Goal: Task Accomplishment & Management: Complete application form

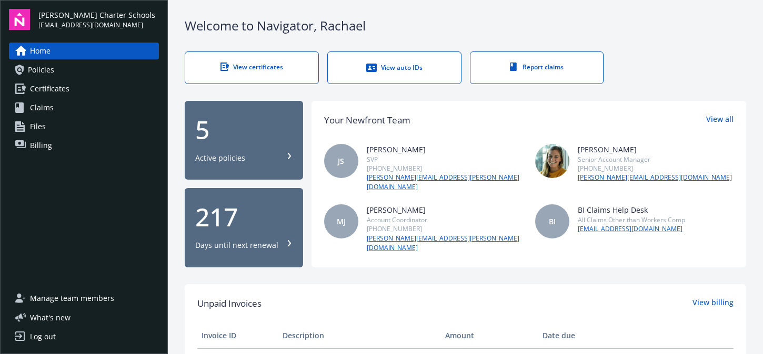
click at [69, 106] on link "Claims" at bounding box center [84, 107] width 150 height 17
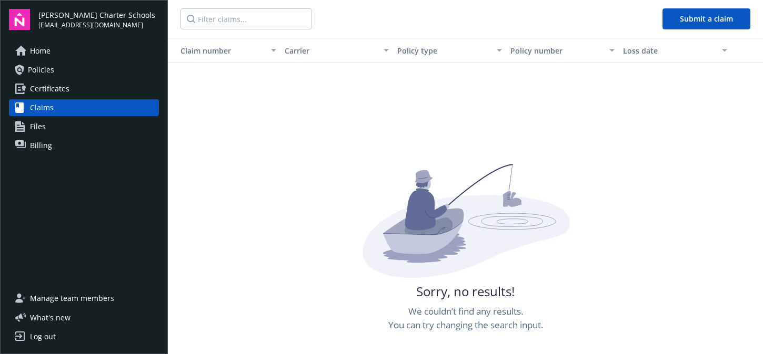
click at [44, 68] on span "Policies" at bounding box center [41, 70] width 26 height 17
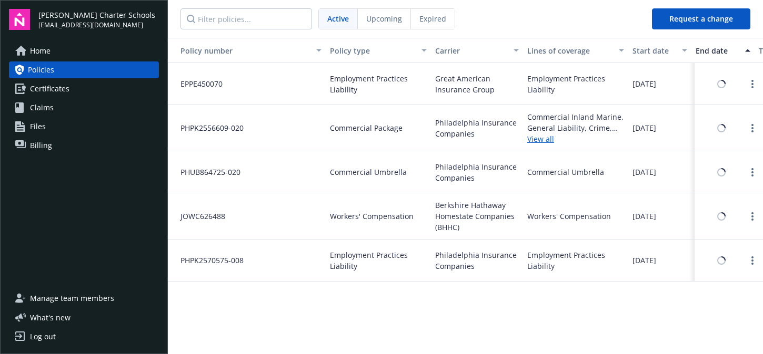
click at [49, 91] on span "Certificates" at bounding box center [49, 88] width 39 height 17
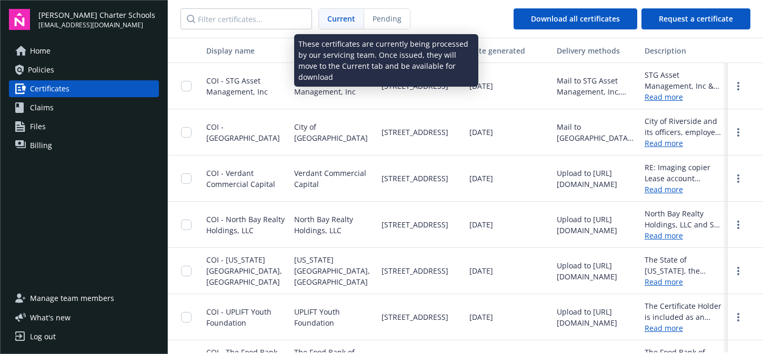
click at [372, 20] on span "Pending" at bounding box center [386, 18] width 29 height 11
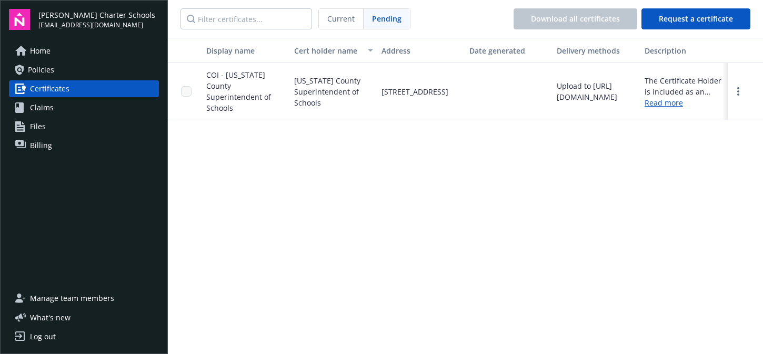
click at [40, 51] on span "Home" at bounding box center [40, 51] width 21 height 17
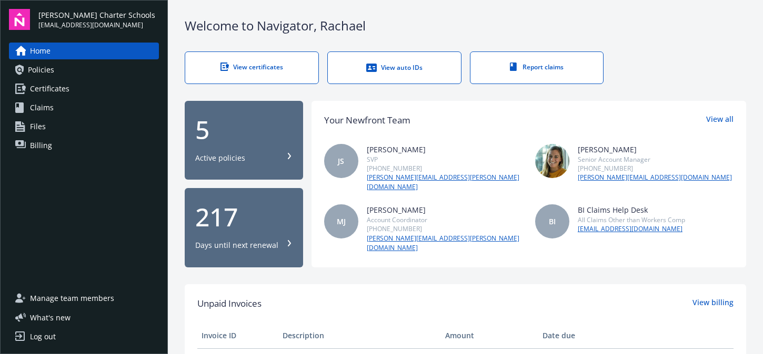
click at [241, 69] on div "View certificates" at bounding box center [251, 67] width 91 height 9
click at [43, 86] on span "Certificates" at bounding box center [49, 88] width 39 height 17
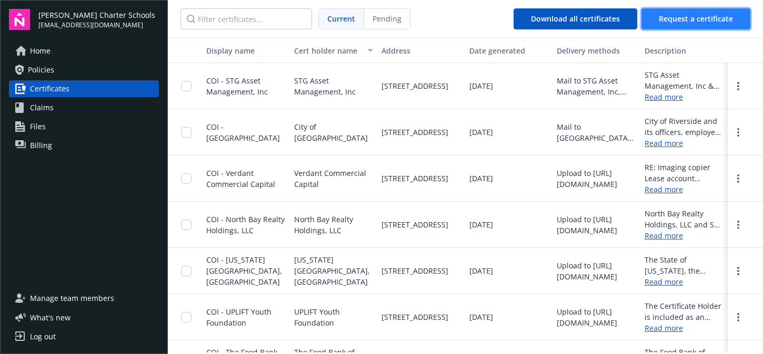
click at [676, 22] on span "Request a certificate" at bounding box center [695, 19] width 74 height 10
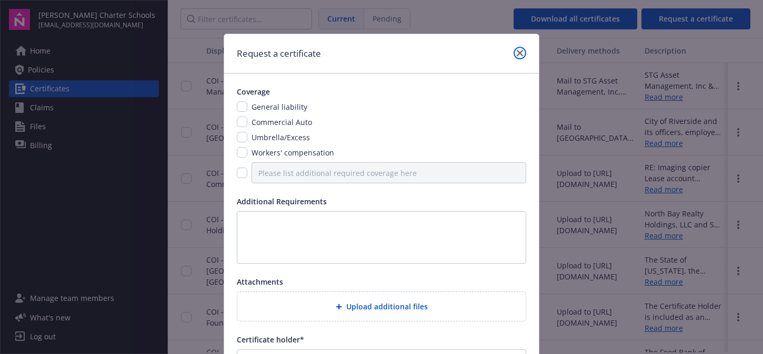
click at [517, 53] on icon "close" at bounding box center [519, 53] width 6 height 6
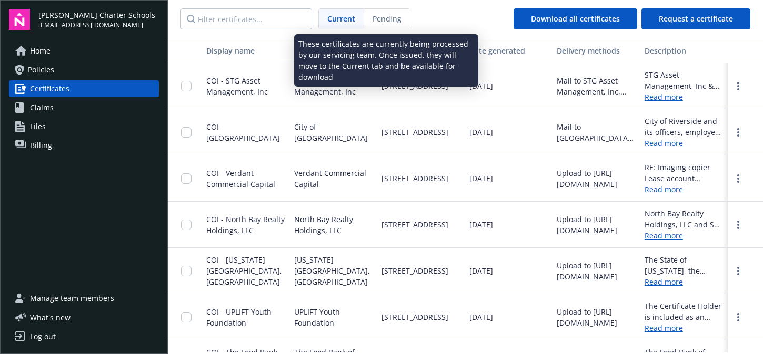
click at [391, 19] on span "Pending" at bounding box center [386, 18] width 29 height 11
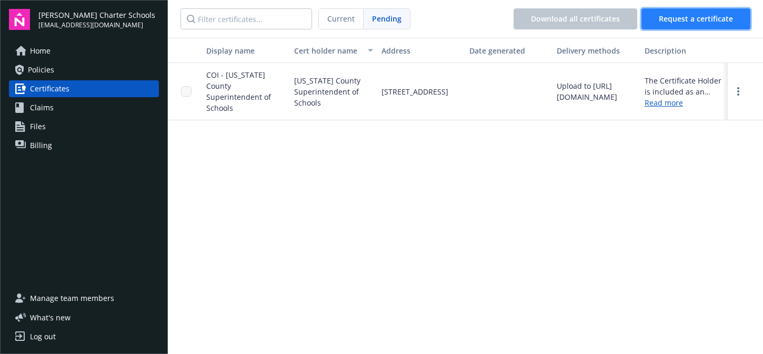
click at [685, 16] on span "Request a certificate" at bounding box center [695, 19] width 74 height 10
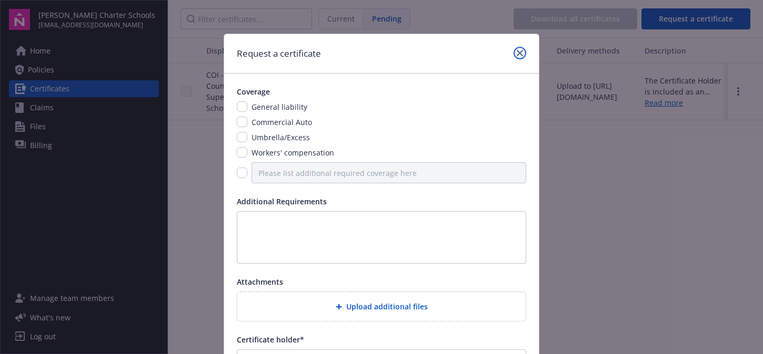
click at [516, 56] on icon "close" at bounding box center [519, 53] width 6 height 6
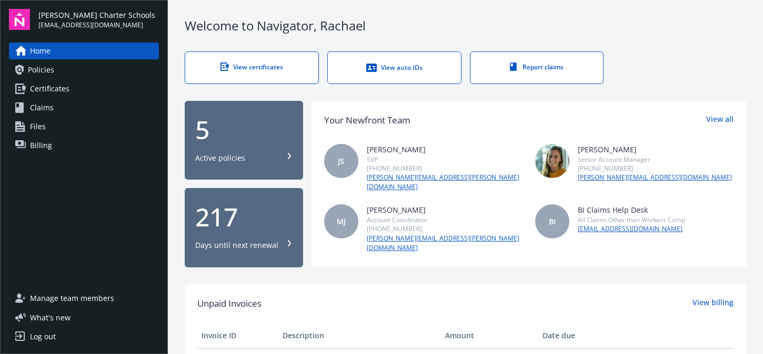
click at [54, 89] on span "Certificates" at bounding box center [49, 88] width 39 height 17
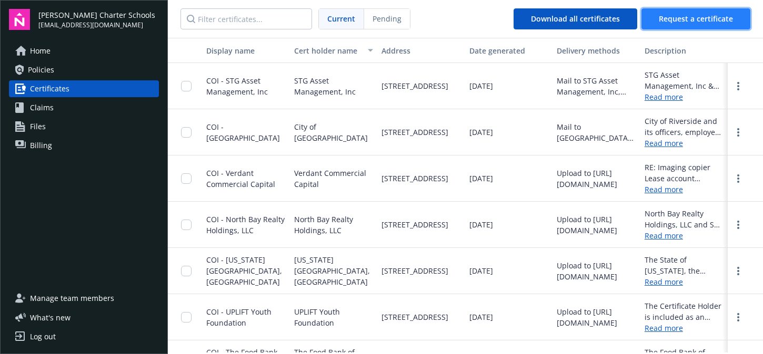
click at [702, 14] on span "Request a certificate" at bounding box center [695, 19] width 74 height 10
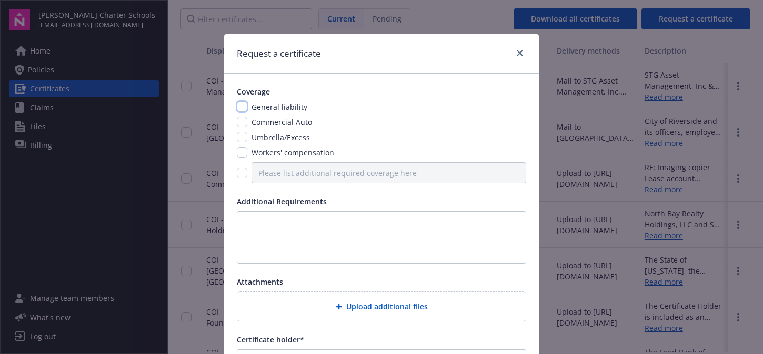
click at [239, 104] on input "checkbox" at bounding box center [242, 107] width 11 height 11
checkbox input "true"
click at [237, 121] on input "checkbox" at bounding box center [242, 122] width 11 height 11
checkbox input "true"
click at [239, 137] on input "checkbox" at bounding box center [242, 137] width 11 height 11
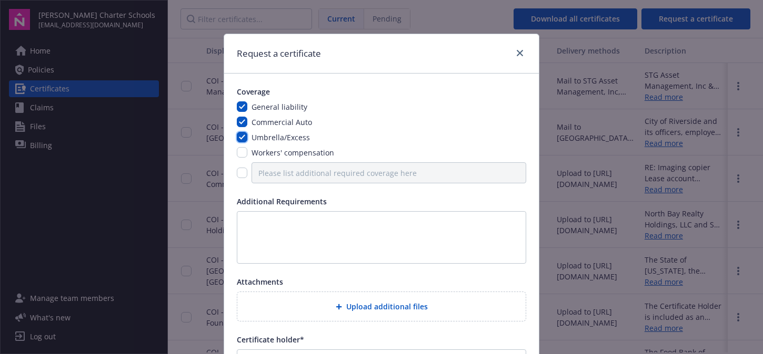
checkbox input "true"
click at [239, 175] on input "checkbox" at bounding box center [242, 173] width 11 height 11
checkbox input "true"
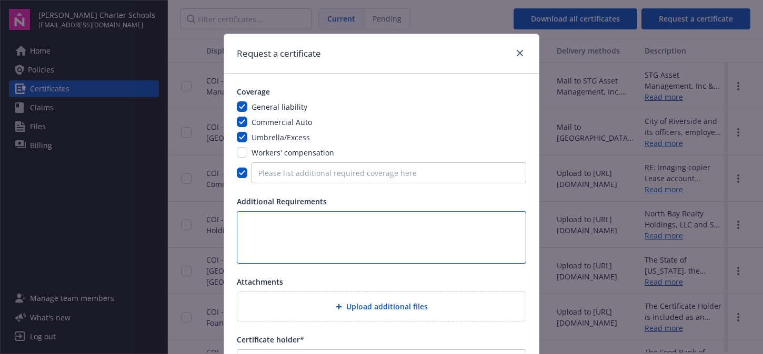
click at [263, 218] on textarea at bounding box center [381, 237] width 289 height 53
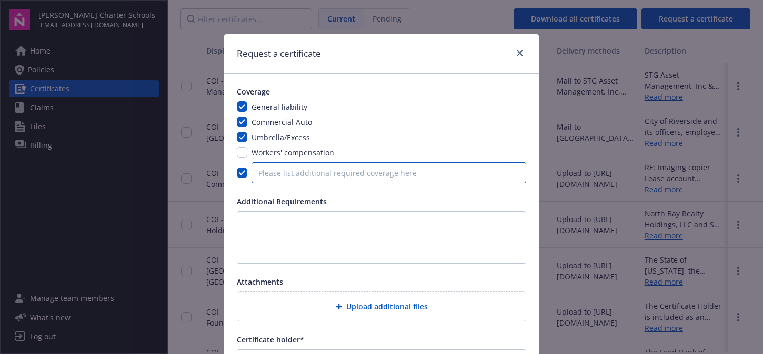
click at [272, 175] on input "Please list additional required coverage here" at bounding box center [388, 173] width 275 height 21
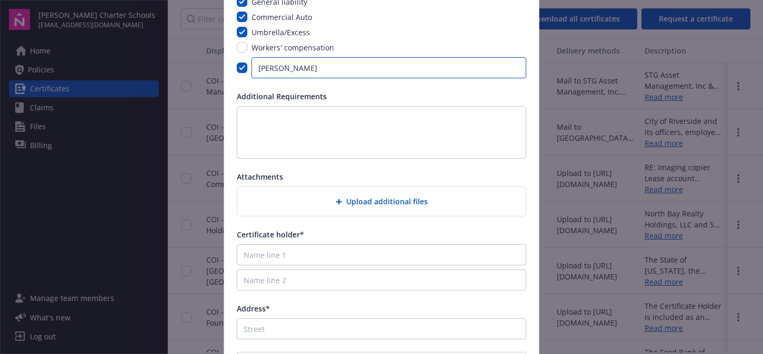
type input "SAM"
click at [296, 256] on input "Name line 1" at bounding box center [381, 255] width 289 height 21
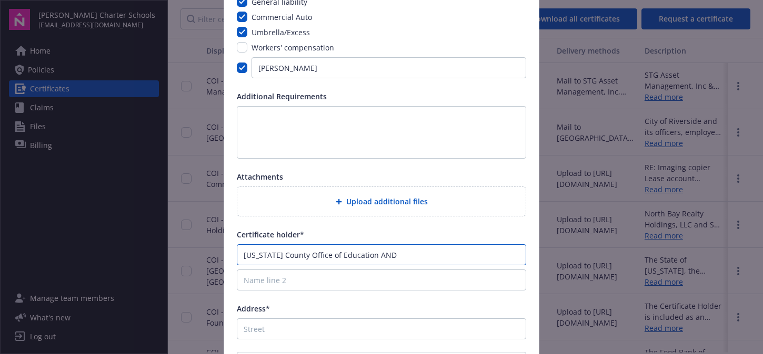
type input "Nevada County Office of Education AND"
type input "Nevada County Superintendent of Schools"
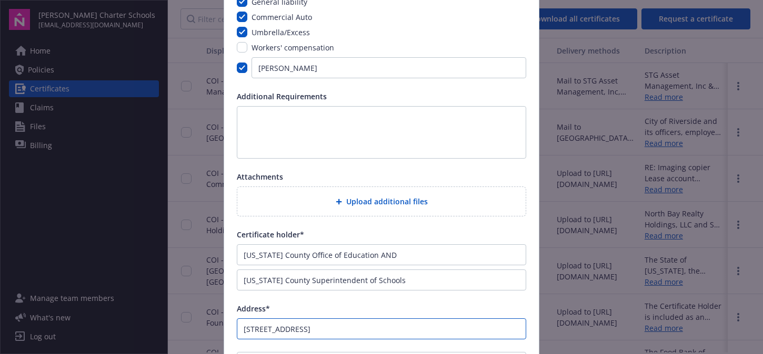
type input "380 Crown Point Circle"
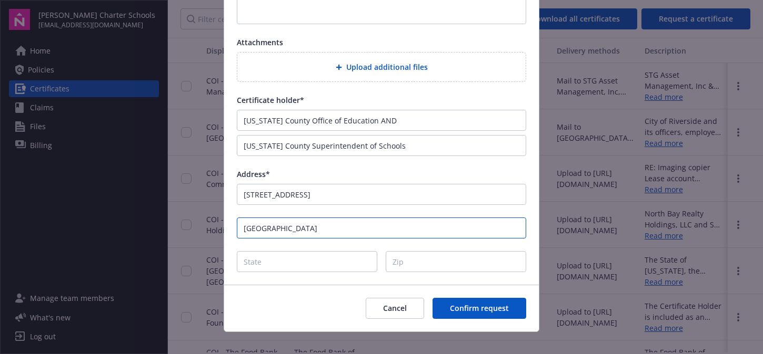
scroll to position [251, 0]
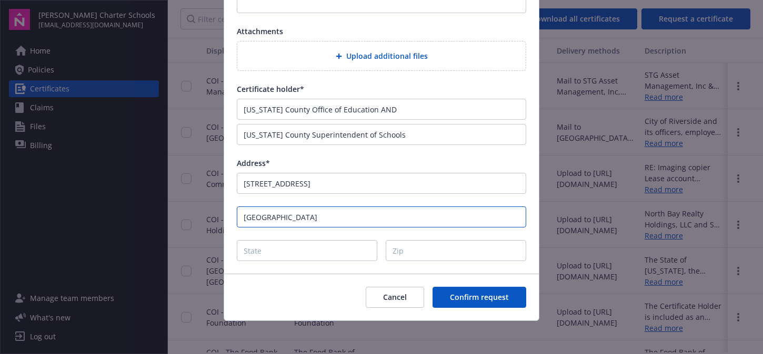
type input "Grass Valley"
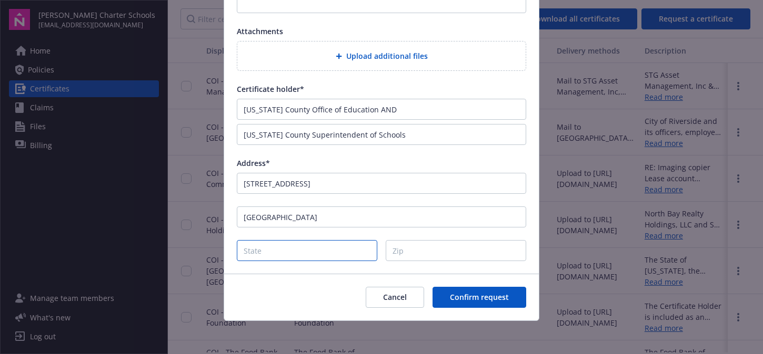
click at [276, 245] on input "State" at bounding box center [307, 250] width 140 height 21
type input "CA"
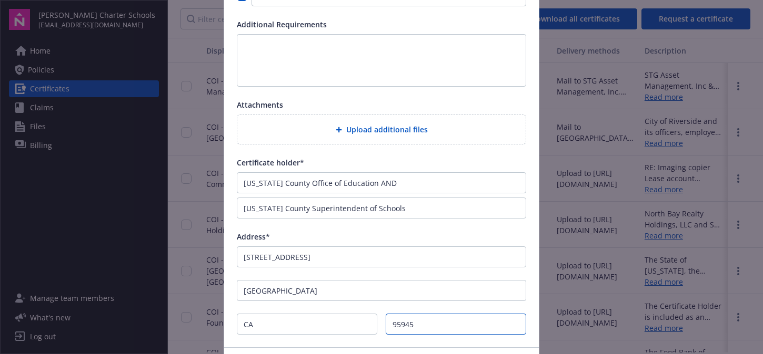
scroll to position [93, 0]
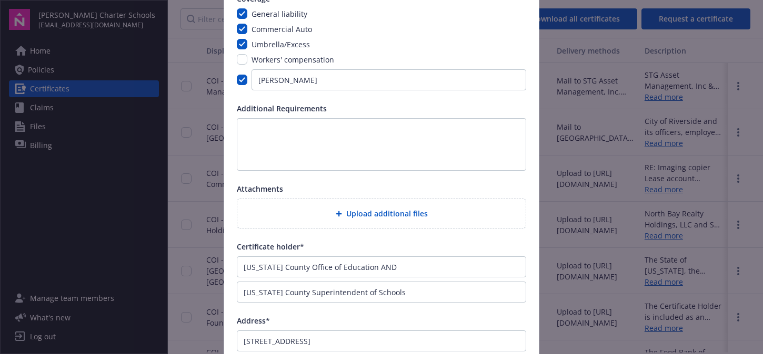
type input "95945"
click at [293, 140] on textarea at bounding box center [381, 144] width 289 height 53
type textarea "I"
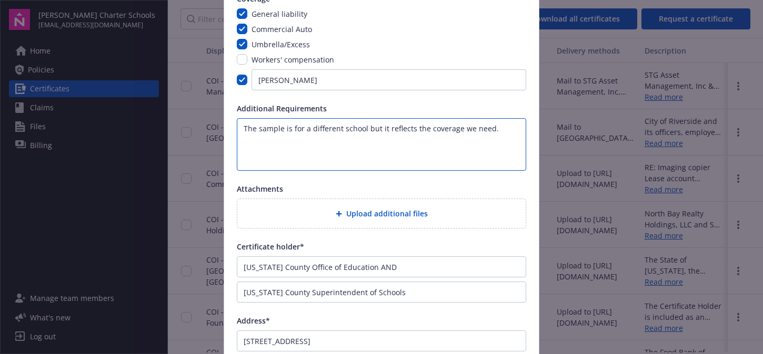
type textarea "The sample is for a different school but it reflects the coverage we need."
click at [332, 208] on div "Upload additional files" at bounding box center [381, 214] width 271 height 12
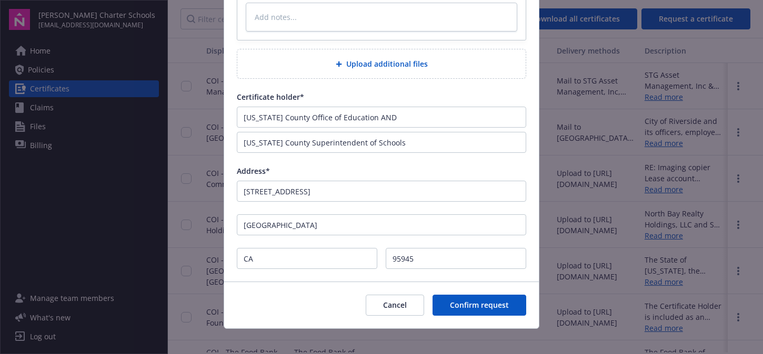
scroll to position [403, 0]
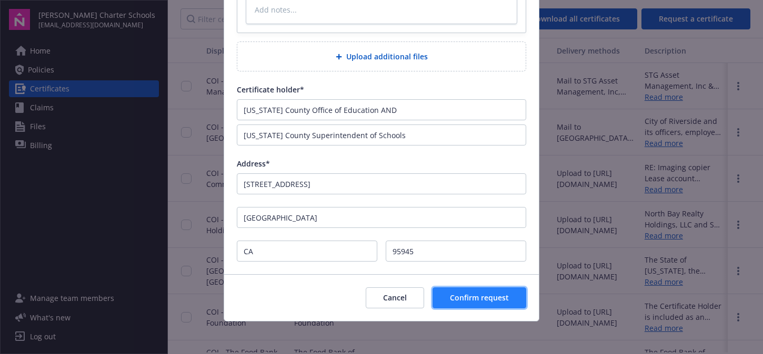
click at [487, 297] on span "Confirm request" at bounding box center [479, 298] width 59 height 10
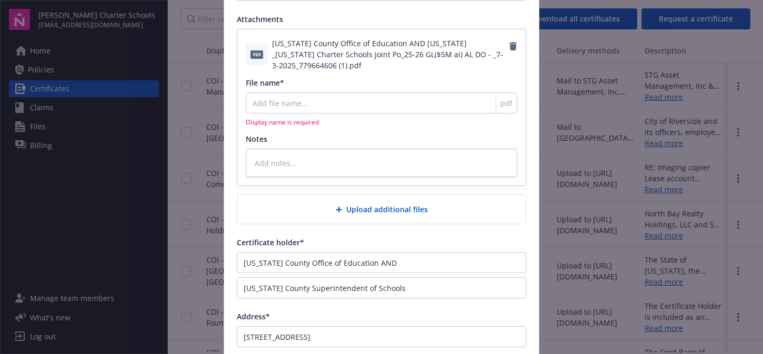
scroll to position [205, 0]
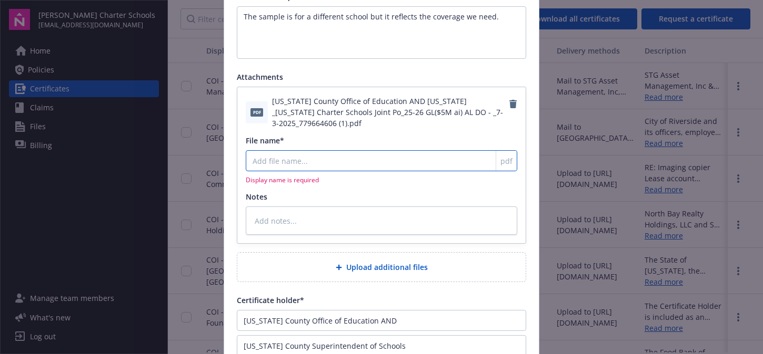
click at [286, 155] on input "File name*" at bounding box center [381, 160] width 271 height 21
type textarea "x"
type input "N"
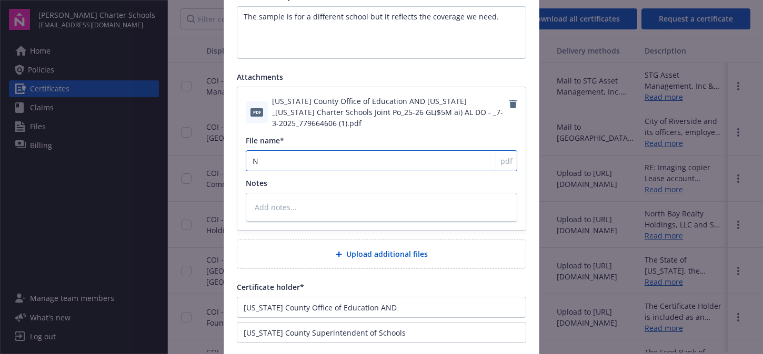
type textarea "x"
type input "Ne"
type textarea "x"
type input "Nev"
type textarea "x"
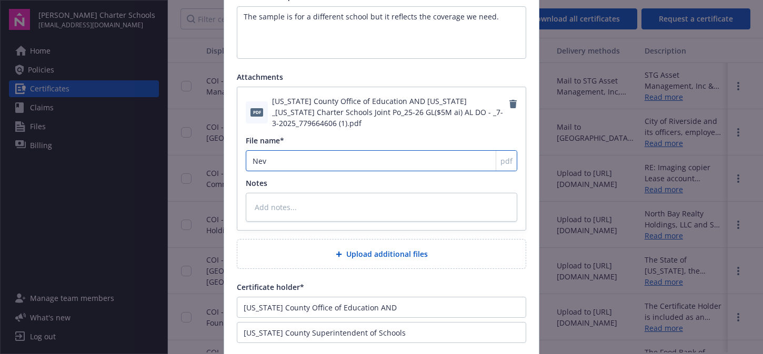
type input "Neva"
type textarea "x"
type input "Nevad"
type textarea "x"
type input "Nevada"
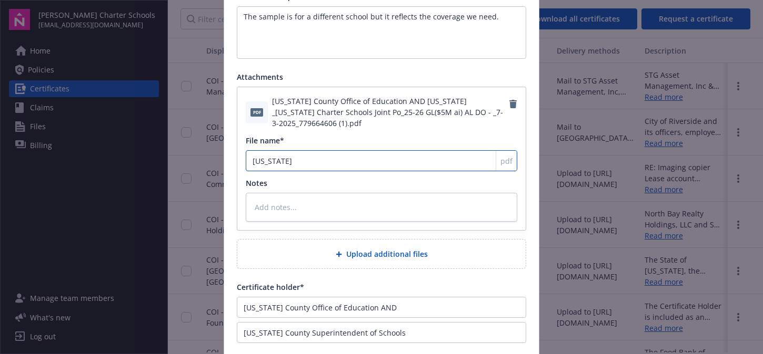
type textarea "x"
type input "Nevada"
type textarea "x"
type input "Nevada C"
type textarea "x"
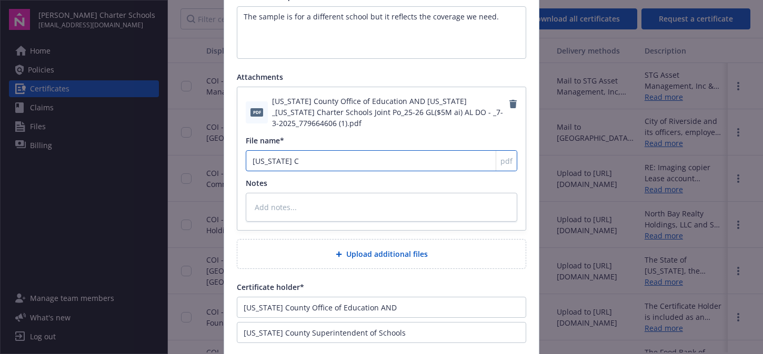
type input "Nevada Co"
type textarea "x"
type input "Nevada Cou"
type textarea "x"
type input "Nevada Coun"
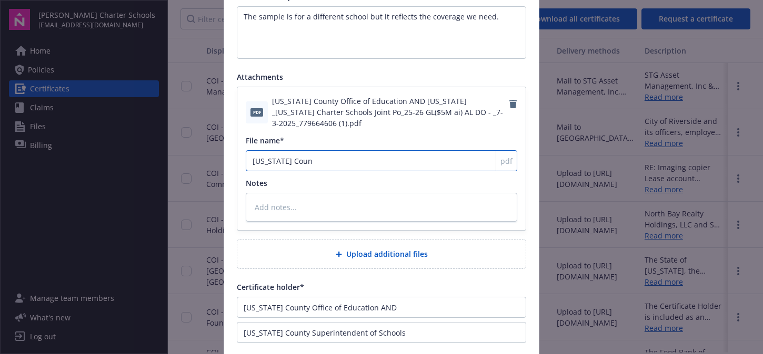
type textarea "x"
type input "Nevada Count"
type textarea "x"
type input "Nevada County"
type textarea "x"
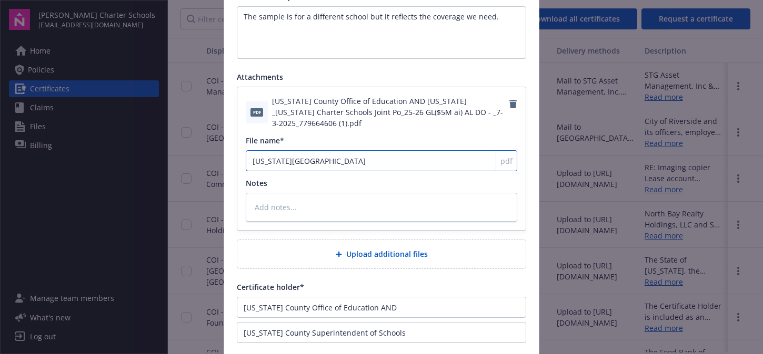
type input "Nevada County"
type textarea "x"
type input "Nevada County O"
type textarea "x"
type input "Nevada County Of"
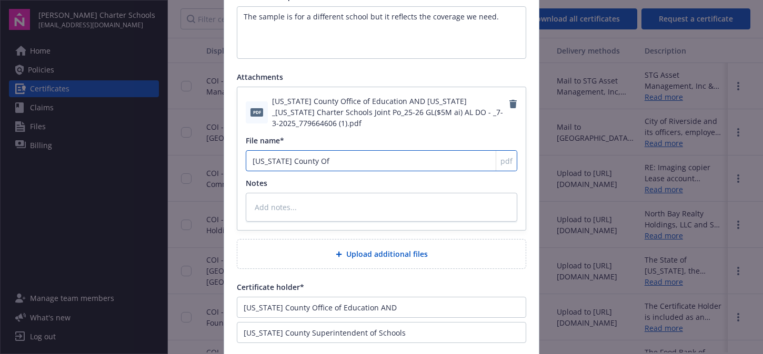
type textarea "x"
type input "Nevada County Off"
type textarea "x"
type input "Nevada County Offi"
type textarea "x"
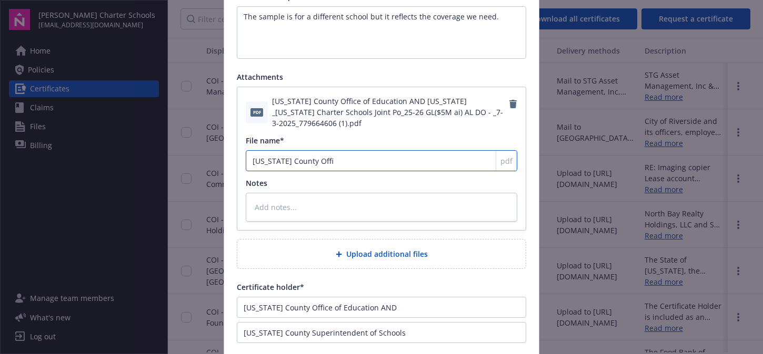
type input "Nevada County Offic"
type textarea "x"
type input "Nevada County Office"
type textarea "x"
type input "Nevada County Office"
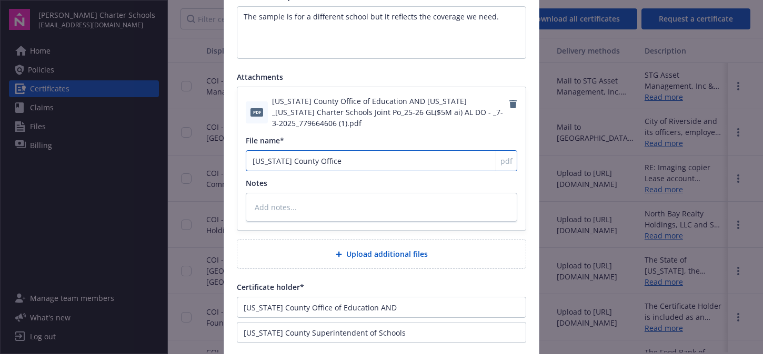
type textarea "x"
type input "Nevada County Office f"
type textarea "x"
type input "Nevada County Office"
type textarea "x"
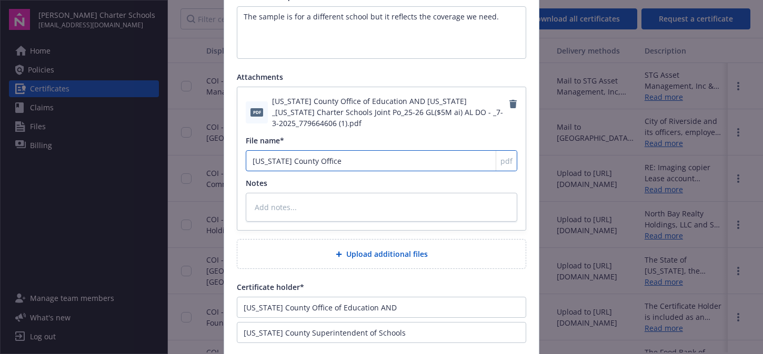
type input "Nevada County Office o"
type textarea "x"
type input "Nevada County Office of"
type textarea "x"
type input "Nevada County Office of"
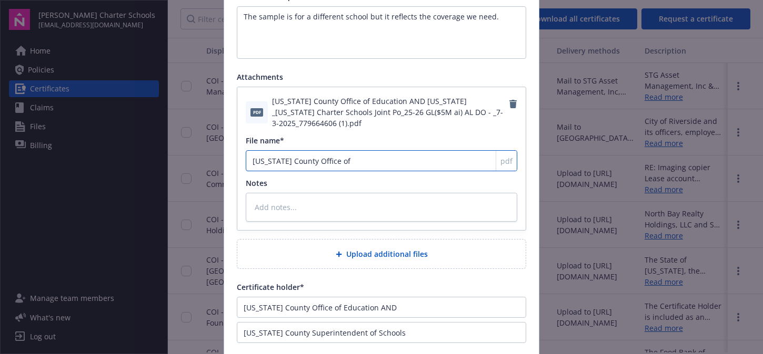
type textarea "x"
type input "Nevada County Office of E"
type textarea "x"
type input "Nevada County Office of Ed"
type textarea "x"
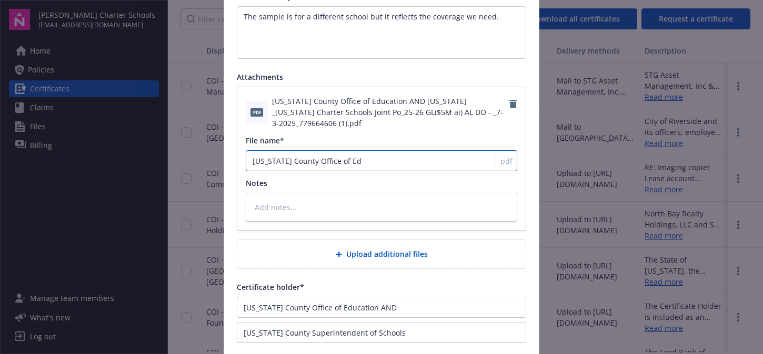
type input "Nevada County Office of Edu"
type textarea "x"
type input "Nevada County Office of Educ"
type textarea "x"
type input "Nevada County Office of Educa"
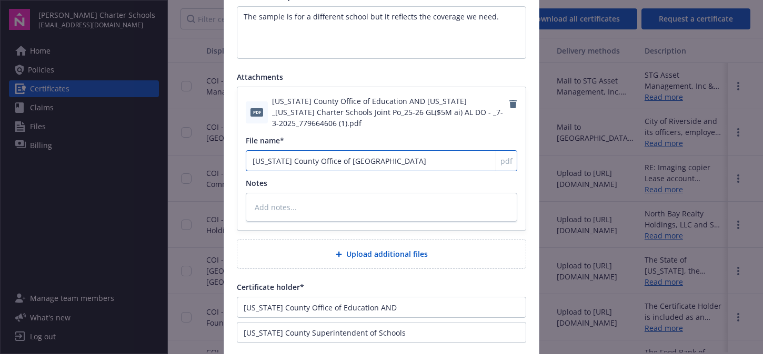
type textarea "x"
type input "Nevada County Office of Educat"
type textarea "x"
type input "Nevada County Office of Educati"
type textarea "x"
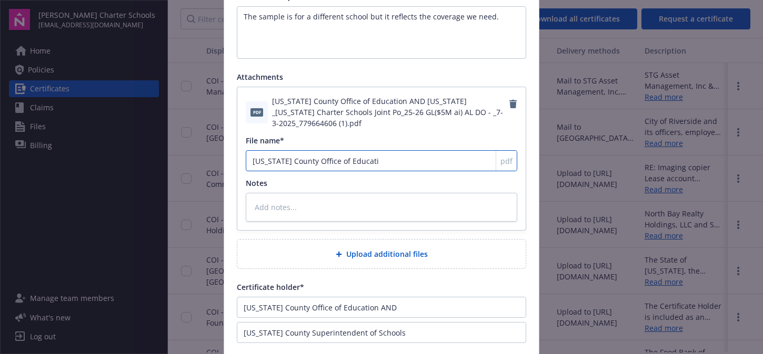
type input "Nevada County Office of Educatio"
type textarea "x"
type input "Nevada County Office of Education"
type textarea "x"
type input "Nevada County Office of Education"
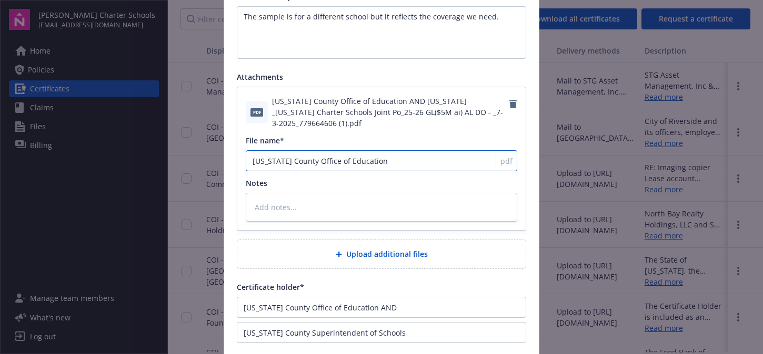
type textarea "x"
type input "Nevada County Office of Education a"
type textarea "x"
type input "Nevada County Office of Education"
type textarea "x"
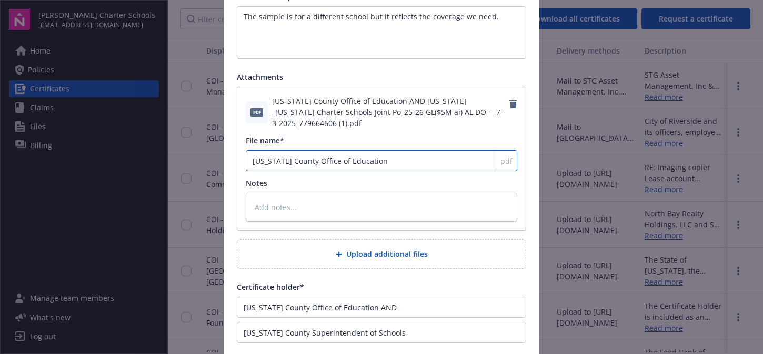
type input "Nevada County Office of Education A"
type textarea "x"
type input "Nevada County Office of Education AN"
type textarea "x"
type input "Nevada County Office of Education AND"
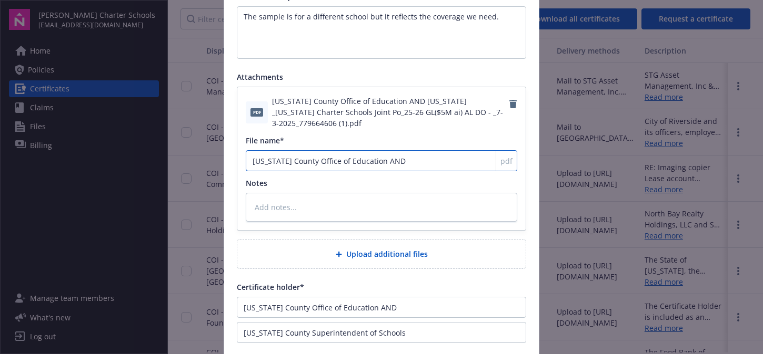
type textarea "x"
type input "Nevada County Office of Education AND N"
type textarea "x"
type input "Nevada County Office of Education AND Ne"
type textarea "x"
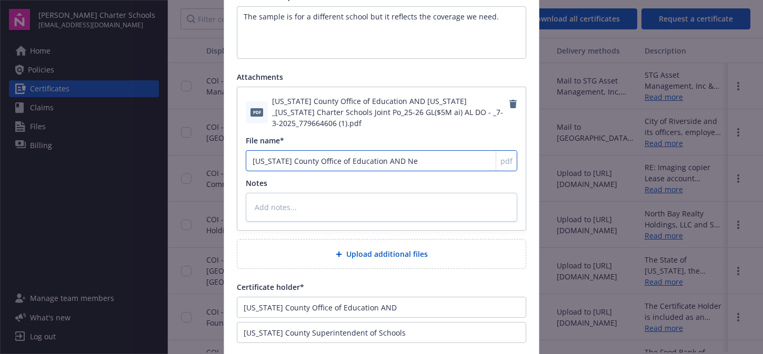
type input "Nevada County Office of Education AND Nev"
type textarea "x"
type input "Nevada County Office of Education AND Neva"
type textarea "x"
type input "Nevada County Office of Education AND Nevad"
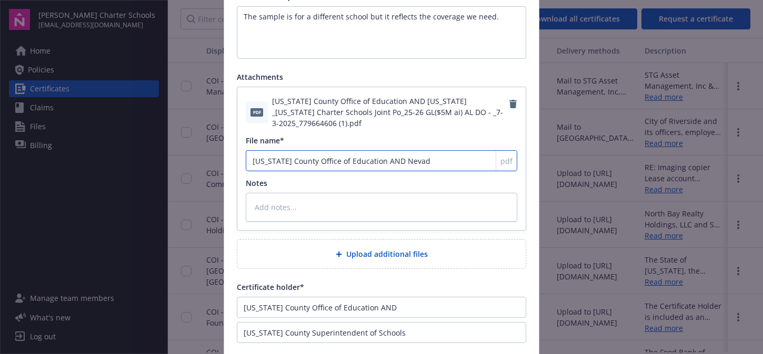
type textarea "x"
type input "Nevada County Office of Education AND Nevada"
type textarea "x"
type input "Nevada County Office of Education AND NevadaC"
type textarea "x"
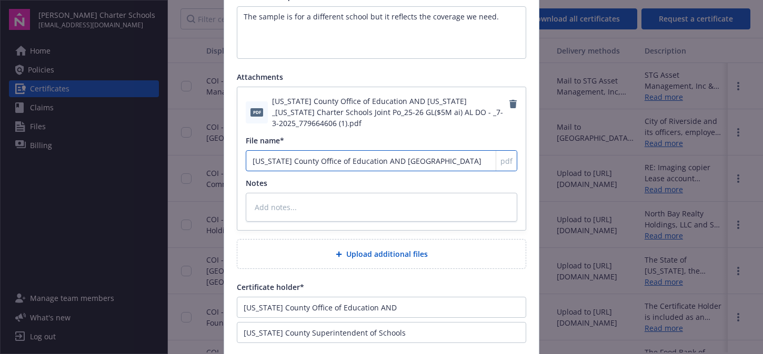
type input "Nevada County Office of Education AND NevadaCo"
type textarea "x"
type input "Nevada County Office of Education AND NevadaCou"
type textarea "x"
type input "Nevada County Office of Education AND NevadaCoun"
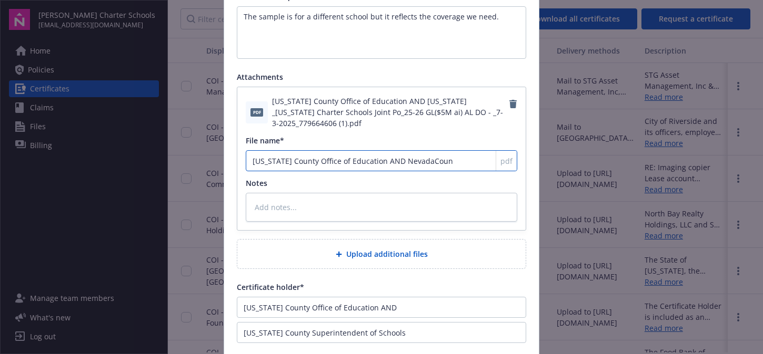
type textarea "x"
type input "Nevada County Office of Education AND NevadaCount"
type textarea "x"
type input "Nevada County Office of Education AND NevadaCounty"
type textarea "x"
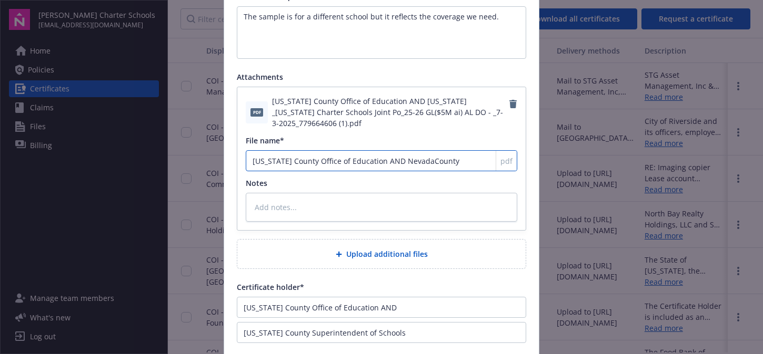
type input "Nevada County Office of Education AND NevadaCounty"
type textarea "x"
type input "Nevada County Office of Education AND NevadaCounty S"
type textarea "x"
type input "Nevada County Office of Education AND NevadaCounty Su"
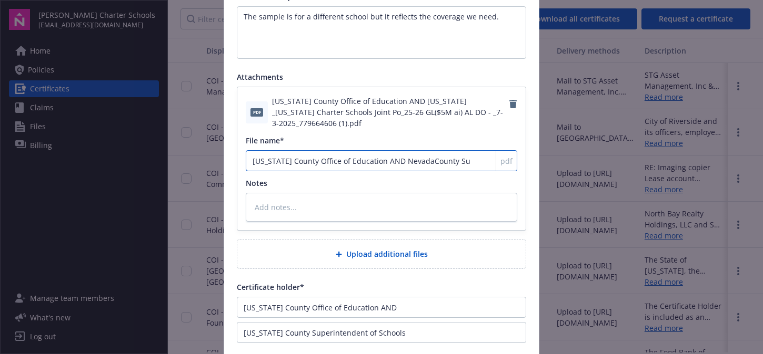
type textarea "x"
type input "Nevada County Office of Education AND NevadaCounty Sup"
type textarea "x"
type input "Nevada County Office of Education AND NevadaCounty Supt"
type textarea "x"
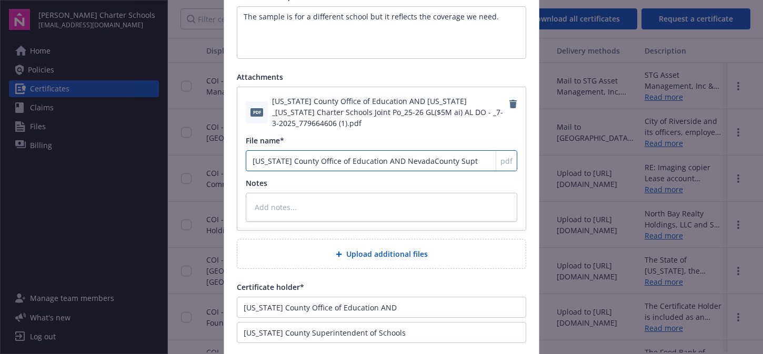
type input "Nevada County Office of Education AND NevadaCounty Supt"
type textarea "x"
type input "Nevada County Office of Education AND NevadaCounty Supt o"
type textarea "x"
type input "Nevada County Office of Education AND NevadaCounty Supt of"
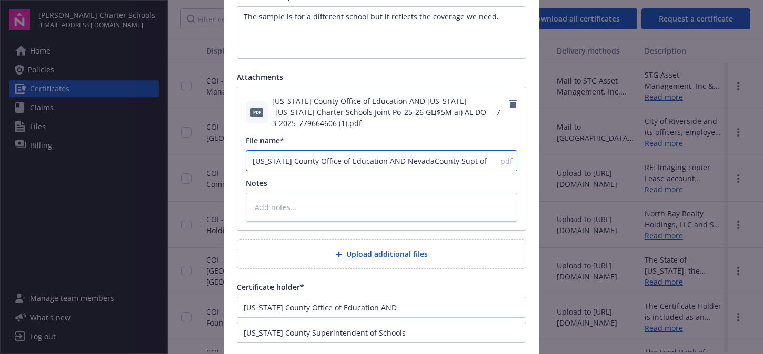
type textarea "x"
type input "Nevada County Office of Education AND NevadaCounty Supt of"
type textarea "x"
type input "Nevada County Office of Education AND NevadaCounty Supt of S"
type textarea "x"
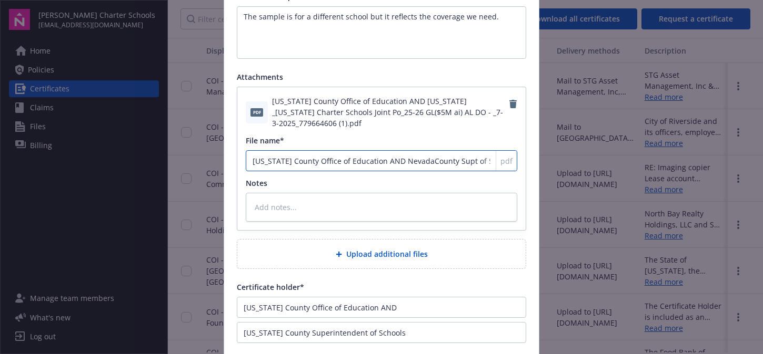
type input "Nevada County Office of Education AND NevadaCounty Supt of Sc"
type textarea "x"
type input "Nevada County Office of Education AND NevadaCounty Supt of Sch"
type textarea "x"
type input "Nevada County Office of Education AND NevadaCounty Supt of Scho"
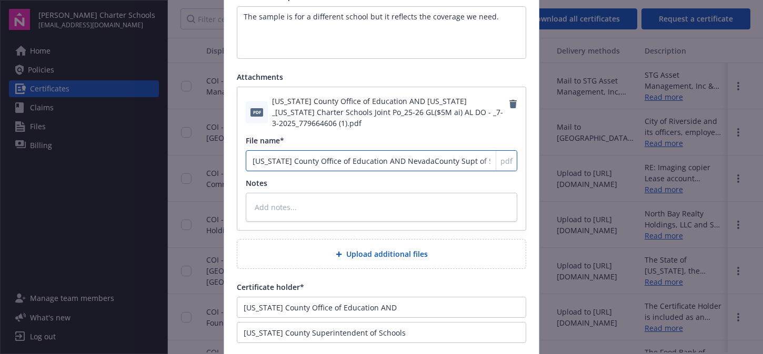
type textarea "x"
type input "Nevada County Office of Education AND NevadaCounty Supt of Schoo"
type textarea "x"
type input "Nevada County Office of Education AND NevadaCounty Supt of School"
type textarea "x"
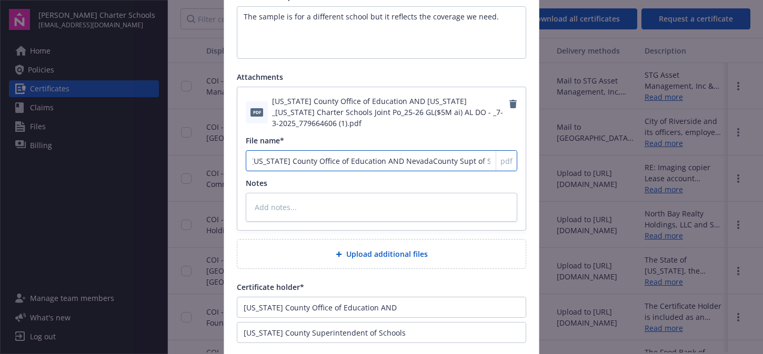
type input "Nevada County Office of Education AND NevadaCounty Supt of Schools"
type textarea "x"
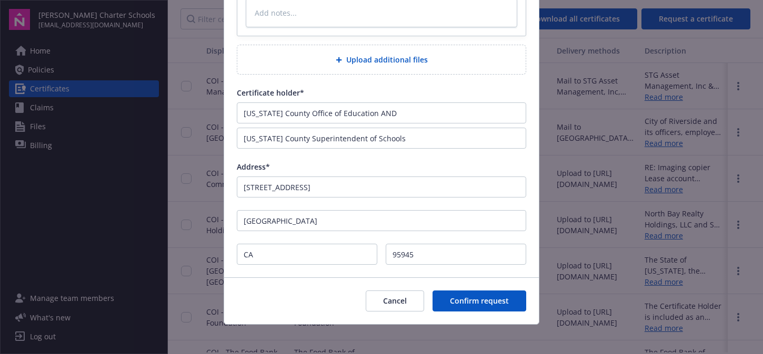
scroll to position [403, 0]
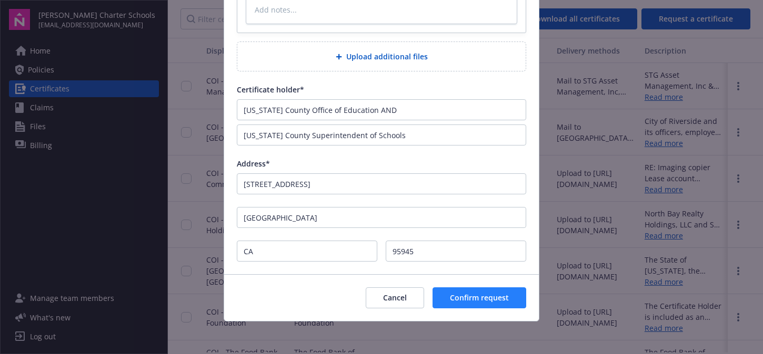
type input "Nevada County Office of Education AND Nevada County Supt of Schools"
click at [468, 293] on span "Confirm request" at bounding box center [479, 298] width 59 height 10
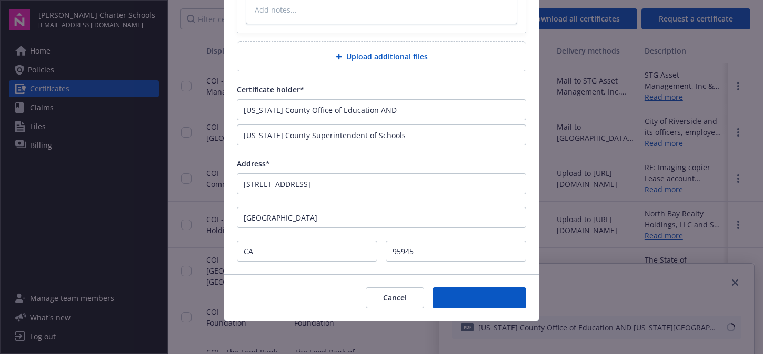
type textarea "x"
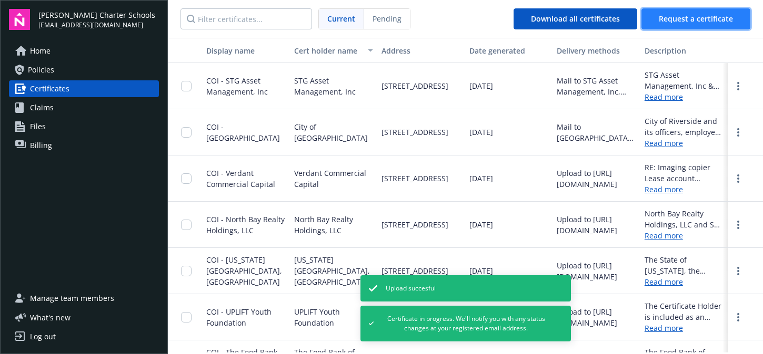
click at [711, 18] on span "Request a certificate" at bounding box center [695, 19] width 74 height 10
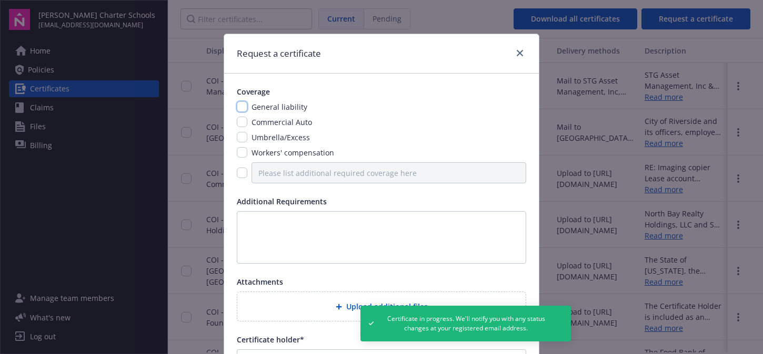
click at [237, 106] on input "checkbox" at bounding box center [242, 107] width 11 height 11
checkbox input "true"
click at [238, 120] on input "checkbox" at bounding box center [242, 122] width 11 height 11
checkbox input "true"
click at [239, 136] on input "checkbox" at bounding box center [242, 137] width 11 height 11
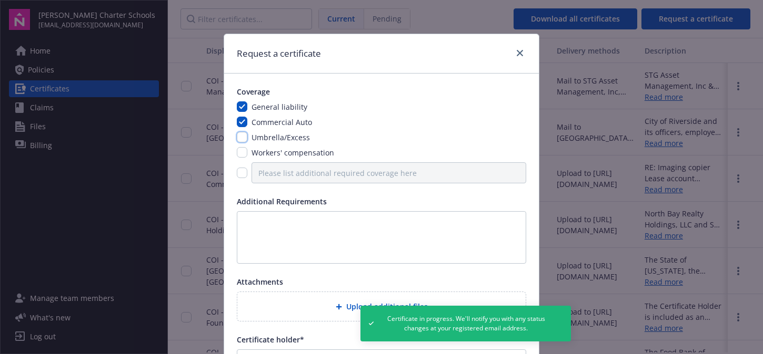
checkbox input "true"
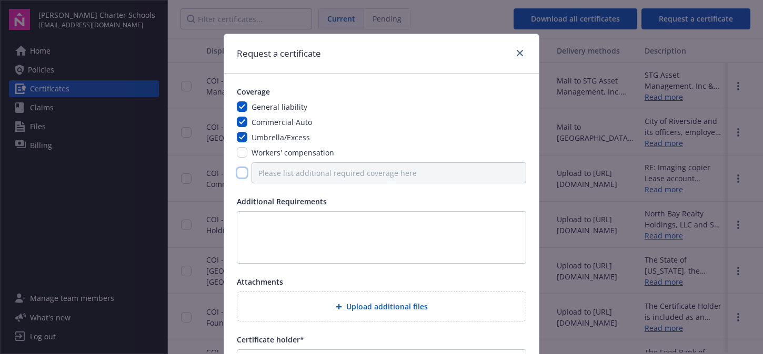
click at [238, 173] on input "checkbox" at bounding box center [242, 173] width 11 height 11
checkbox input "true"
click at [269, 174] on input "Please list additional required coverage here" at bounding box center [388, 173] width 275 height 21
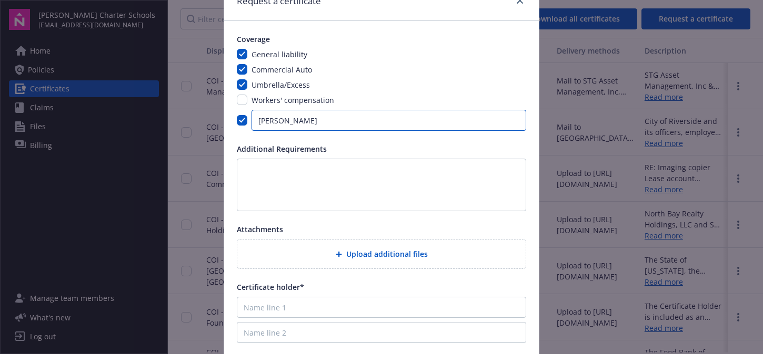
type input "SAM"
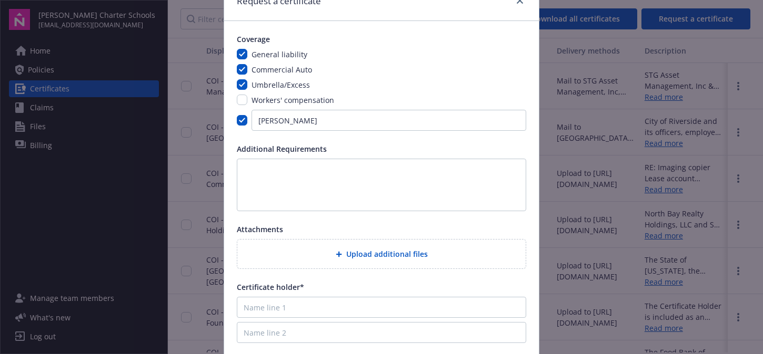
click at [342, 257] on div "Upload additional files" at bounding box center [381, 254] width 271 height 12
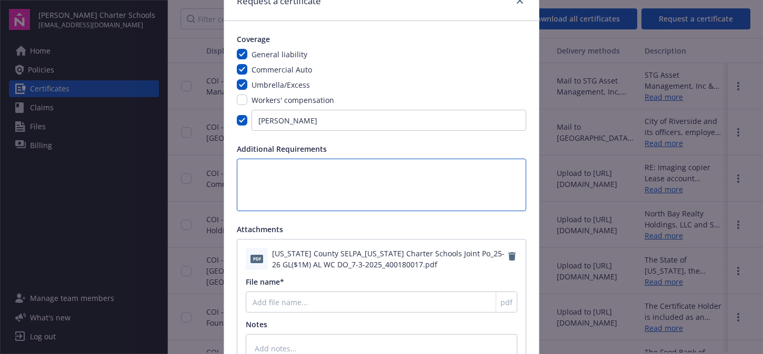
click at [291, 167] on textarea at bounding box center [381, 185] width 289 height 53
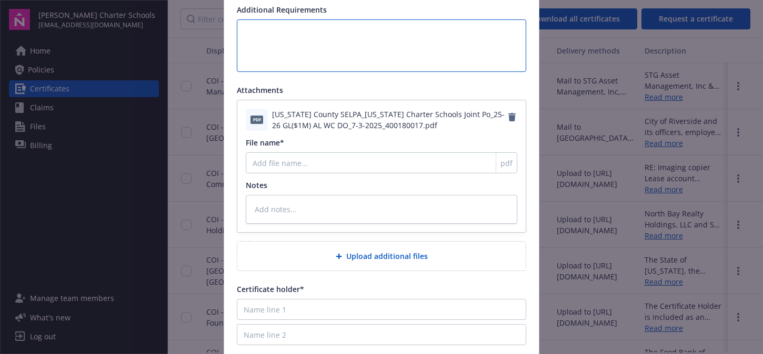
scroll to position [210, 0]
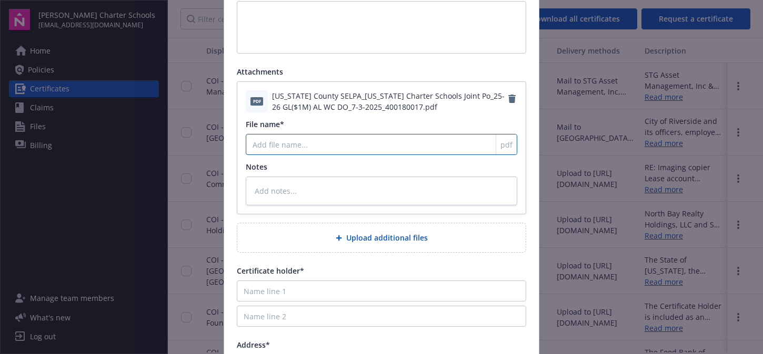
click at [283, 140] on input "File name*" at bounding box center [381, 144] width 271 height 21
type textarea "x"
type input "N"
type textarea "x"
type input "Ne"
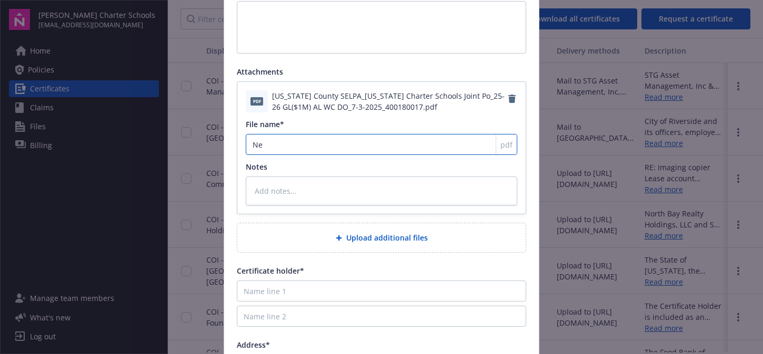
type textarea "x"
type input "Nev"
type textarea "x"
type input "Neva"
type textarea "x"
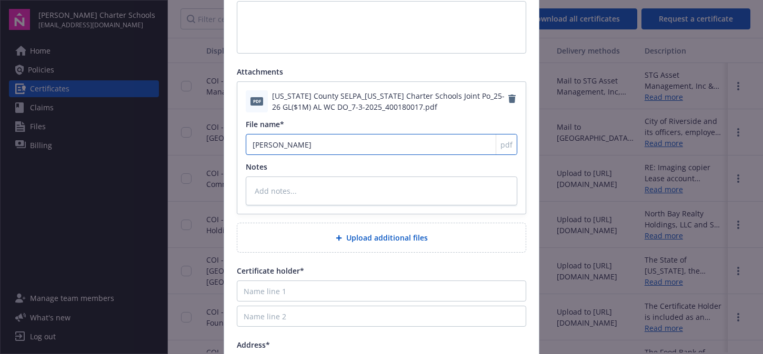
type input "Nevad"
type textarea "x"
type input "Nevada"
type textarea "x"
type input "Nevada"
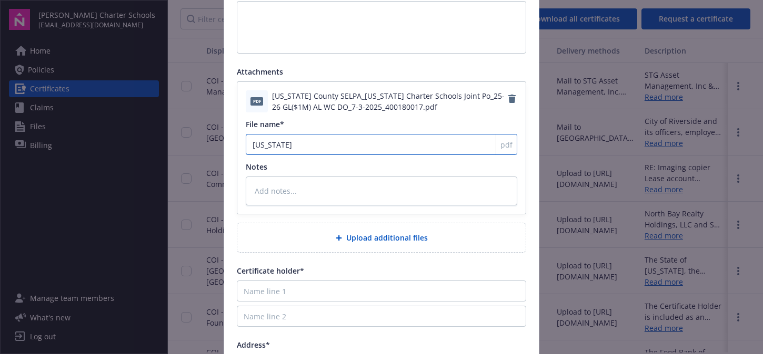
type textarea "x"
type input "Nevada C"
type textarea "x"
type input "Nevada Co"
type textarea "x"
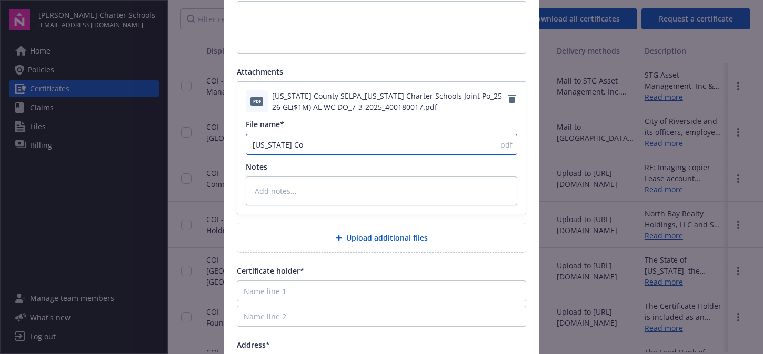
type input "Nevada Cou"
type textarea "x"
type input "Nevada Coun"
type textarea "x"
type input "Nevada Count"
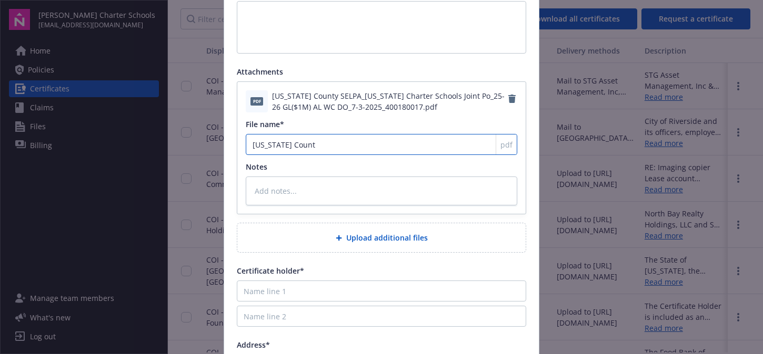
type textarea "x"
type input "Nevada County"
type textarea "x"
type input "Nevada County"
type textarea "x"
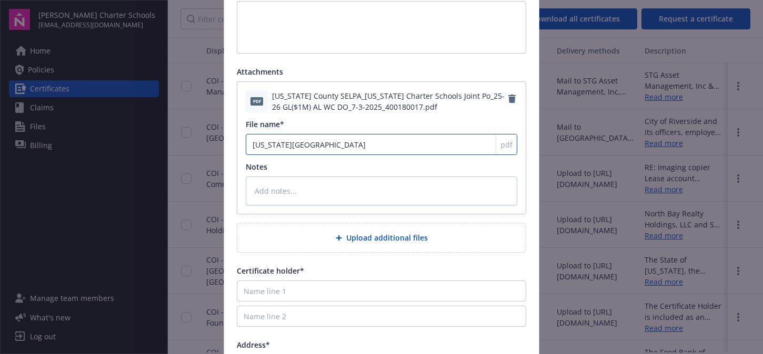
type input "Nevada County S"
type textarea "x"
type input "Nevada County SE"
type textarea "x"
type input "Nevada County SEL"
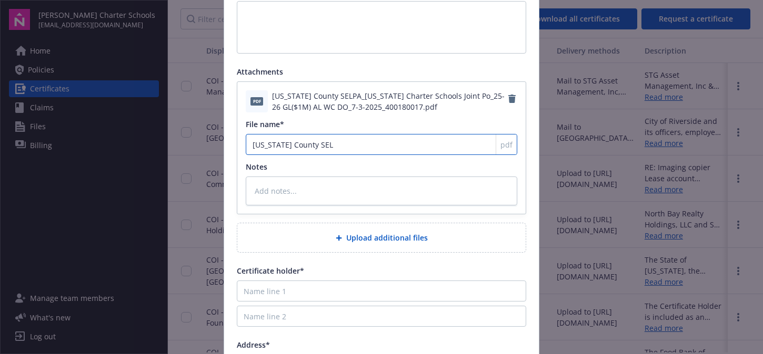
type textarea "x"
type input "Nevada County SELP"
type textarea "x"
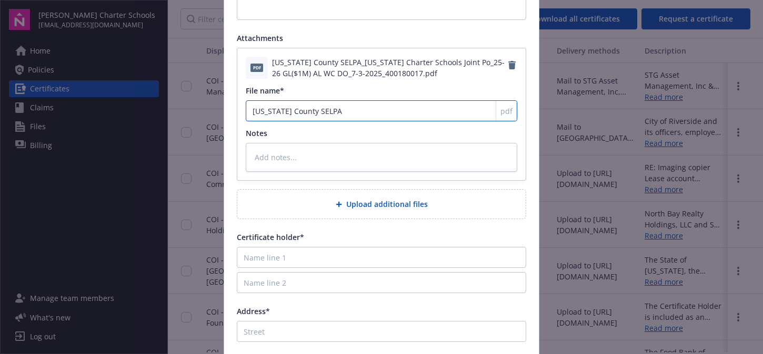
scroll to position [263, 0]
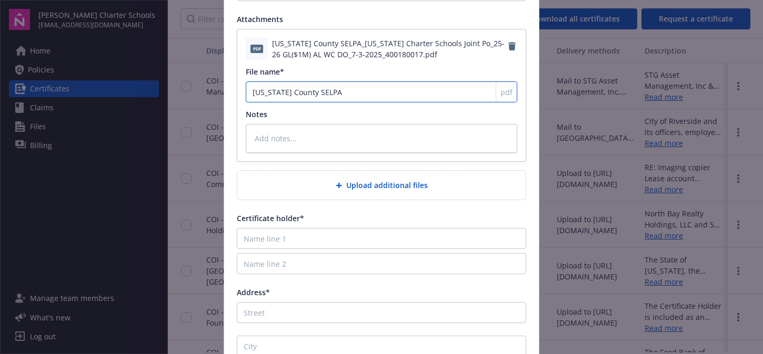
type input "Nevada County SELPA"
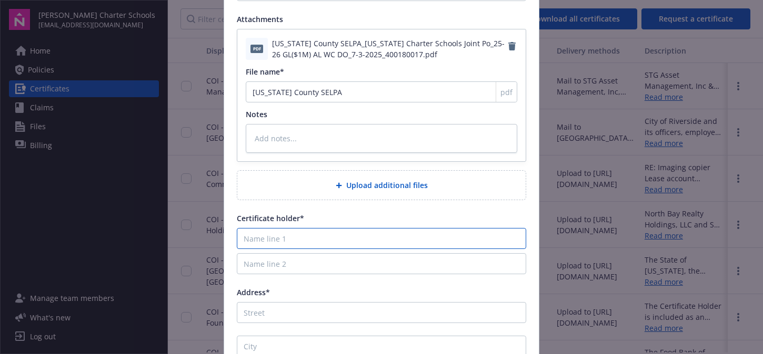
click at [291, 235] on input "Name line 1" at bounding box center [381, 238] width 289 height 21
type textarea "x"
type input "N"
type textarea "x"
click at [299, 261] on input "Name line 2" at bounding box center [381, 264] width 289 height 21
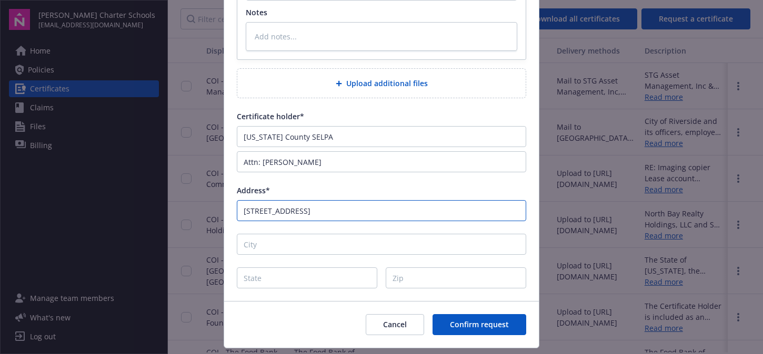
scroll to position [392, 0]
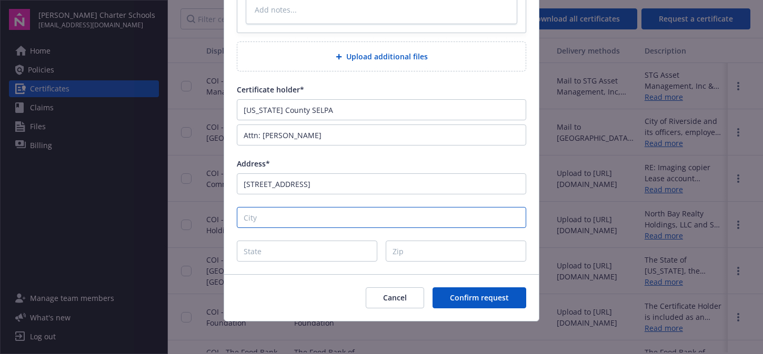
click at [279, 221] on input "City" at bounding box center [381, 217] width 289 height 21
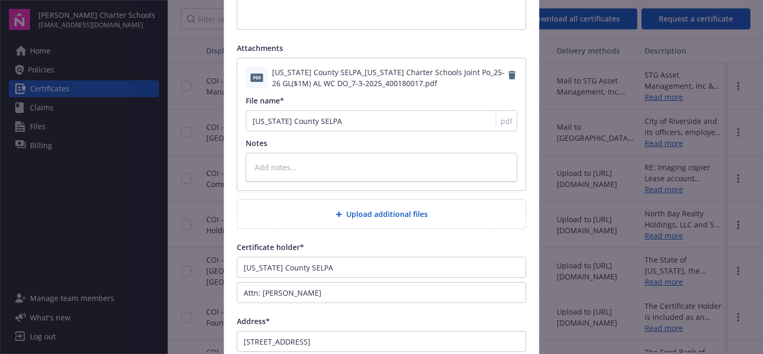
scroll to position [24, 0]
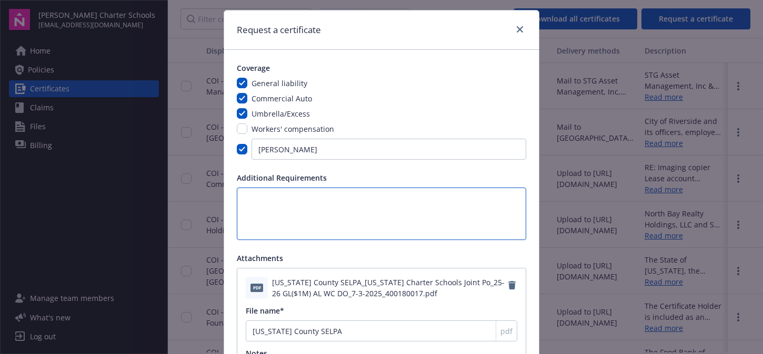
click at [269, 201] on textarea at bounding box center [381, 214] width 289 height 53
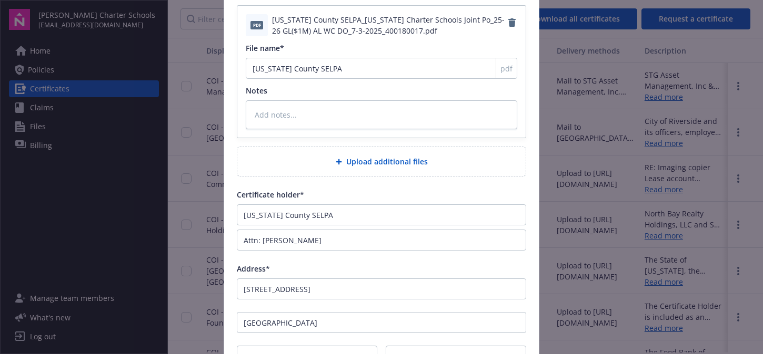
scroll to position [392, 0]
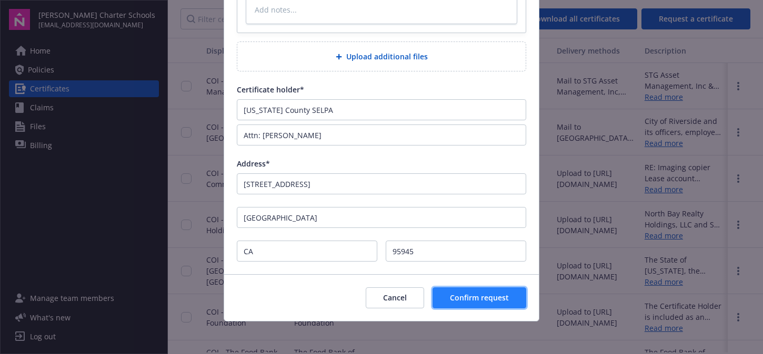
click at [452, 291] on button "Confirm request" at bounding box center [479, 298] width 94 height 21
